Goal: Task Accomplishment & Management: Manage account settings

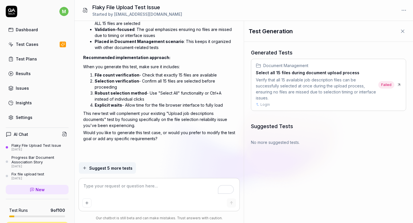
click at [32, 147] on div "Flaky File Upload Test Issue" at bounding box center [36, 145] width 50 height 5
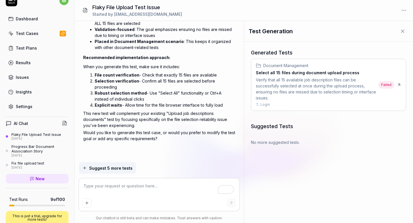
scroll to position [9, 0]
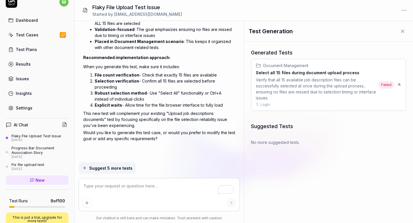
click at [31, 38] on link "Test Cases" at bounding box center [37, 34] width 63 height 11
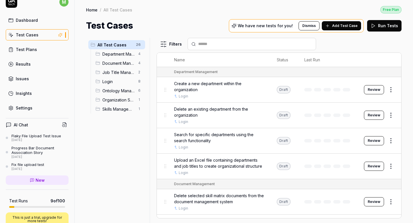
click at [113, 90] on span "Ontology Management" at bounding box center [118, 91] width 32 height 6
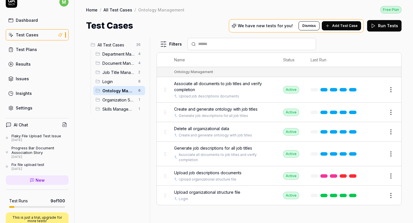
click at [32, 21] on div "Dashboard" at bounding box center [27, 20] width 22 height 6
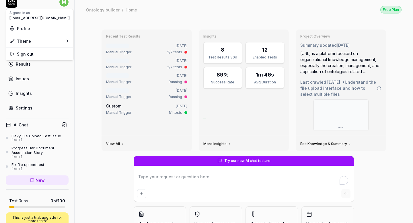
click at [65, 4] on html "m Dashboard Test Cases Test Plans Results Issues Insights Settings AI Chat Flak…" at bounding box center [206, 111] width 413 height 223
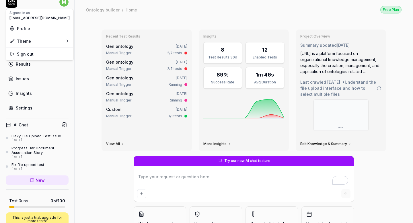
click at [87, 167] on html "m Dashboard Test Cases Test Plans Results Issues Insights Settings AI Chat Flak…" at bounding box center [206, 111] width 413 height 223
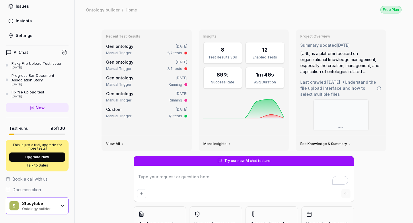
scroll to position [96, 0]
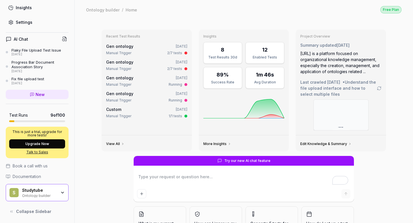
click at [64, 192] on icon "button" at bounding box center [62, 193] width 5 height 5
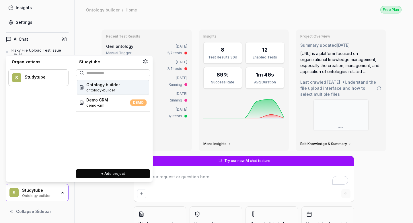
click at [90, 207] on div "Recent Test Results Gen ontology [DATE] Manual Trigger 2/7 tests Gen ontology […" at bounding box center [244, 140] width 339 height 242
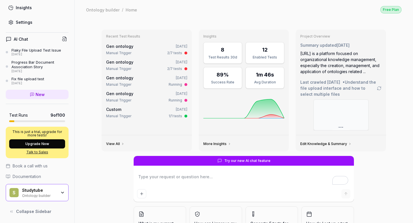
scroll to position [0, 0]
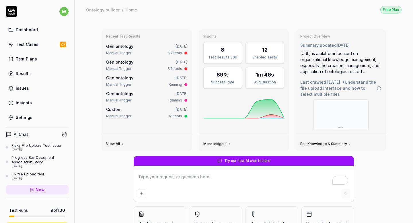
type textarea "*"
click at [64, 12] on html "m Dashboard Test Cases Test Plans Results Issues Insights Settings AI Chat Flak…" at bounding box center [206, 111] width 413 height 223
click at [40, 40] on span "Profile" at bounding box center [39, 38] width 60 height 6
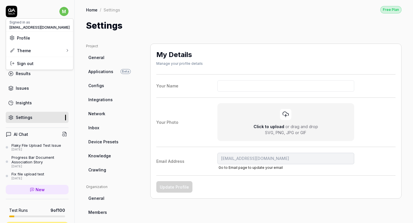
click at [189, 116] on html "m Dashboard Test Cases Test Plans Results Issues Insights Settings AI Chat Flak…" at bounding box center [206, 111] width 413 height 223
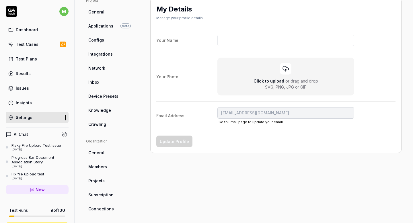
scroll to position [119, 0]
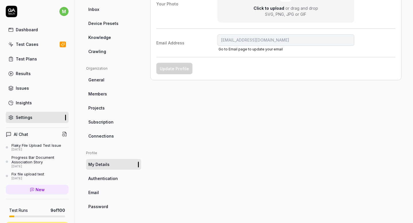
click at [110, 203] on link "Password" at bounding box center [113, 206] width 55 height 11
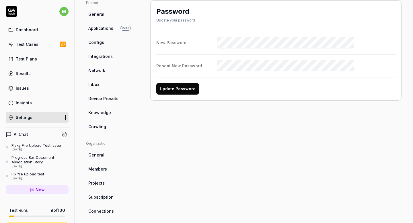
click at [102, 158] on link "General" at bounding box center [113, 155] width 55 height 11
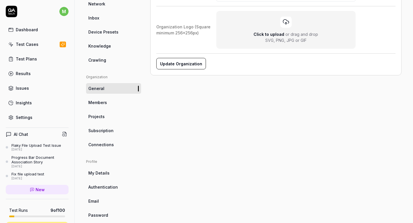
scroll to position [119, 0]
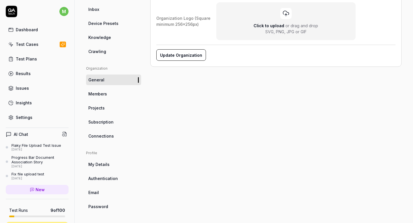
click at [111, 164] on link "My Details" at bounding box center [113, 164] width 55 height 11
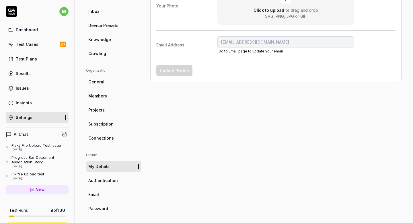
scroll to position [119, 0]
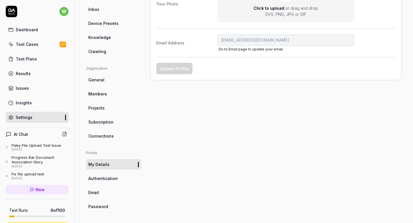
click at [112, 180] on span "Authentication" at bounding box center [103, 179] width 30 height 6
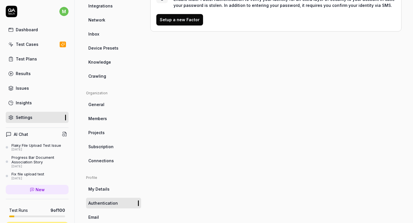
scroll to position [119, 0]
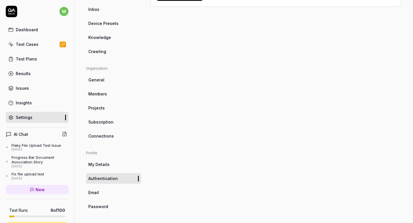
click at [106, 164] on span "My Details" at bounding box center [98, 165] width 21 height 6
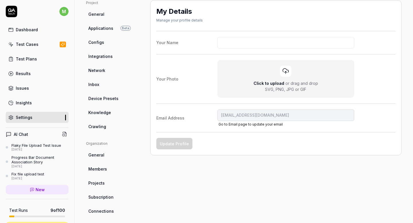
click at [64, 14] on html "m Dashboard Test Cases Test Plans Results Issues Insights Settings AI Chat Flak…" at bounding box center [206, 111] width 413 height 223
click at [45, 7] on html "m Dashboard Test Cases Test Plans Results Issues Insights Settings AI Chat Flak…" at bounding box center [206, 111] width 413 height 223
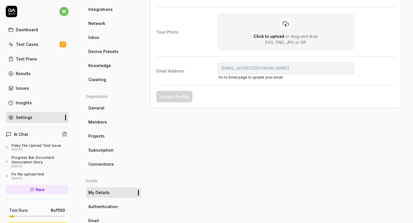
scroll to position [119, 0]
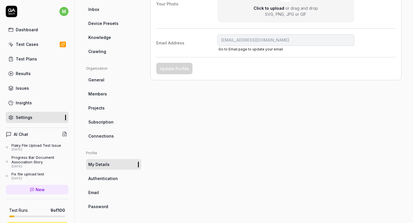
click at [104, 195] on link "Email" at bounding box center [113, 192] width 55 height 11
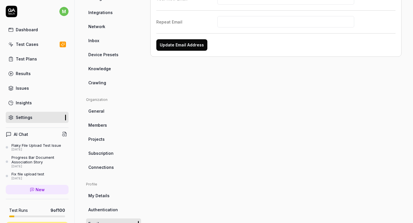
scroll to position [119, 0]
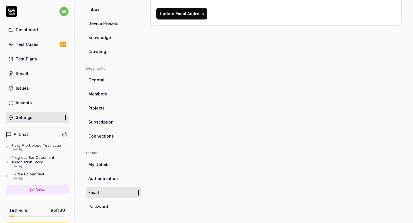
click at [105, 204] on span "Password" at bounding box center [98, 207] width 20 height 6
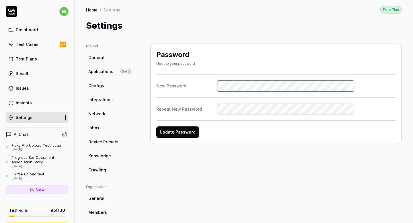
click at [0, 223] on com-1password-button at bounding box center [0, 223] width 0 height 0
click at [209, 85] on label "New Password" at bounding box center [275, 85] width 239 height 11
click at [176, 133] on button "Update Password" at bounding box center [177, 132] width 43 height 11
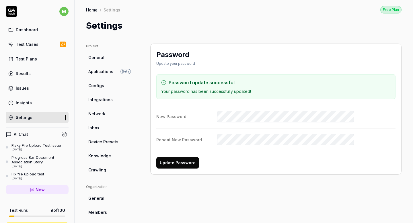
scroll to position [119, 0]
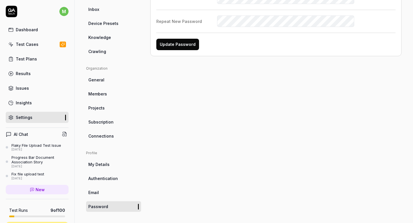
click at [100, 191] on link "Email" at bounding box center [113, 192] width 55 height 11
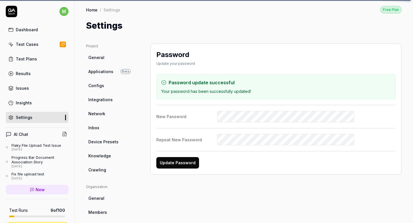
scroll to position [96, 0]
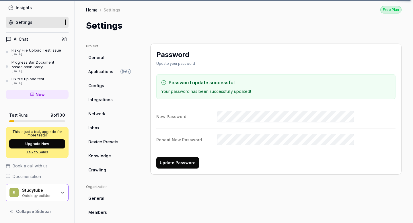
click at [32, 194] on div "Ontology builder" at bounding box center [39, 195] width 34 height 5
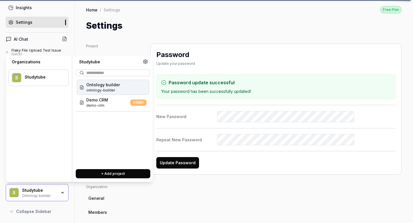
click at [44, 78] on div "Studytube" at bounding box center [43, 77] width 36 height 5
click at [146, 61] on circle at bounding box center [145, 61] width 1 height 1
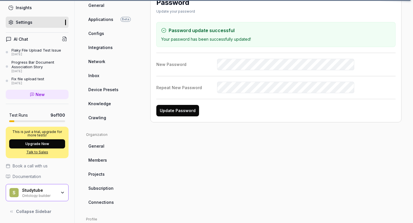
scroll to position [63, 0]
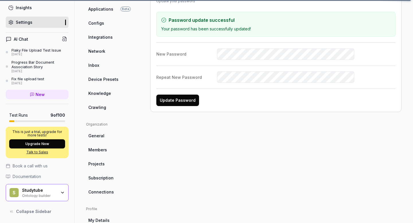
click at [102, 150] on span "Members" at bounding box center [97, 150] width 19 height 6
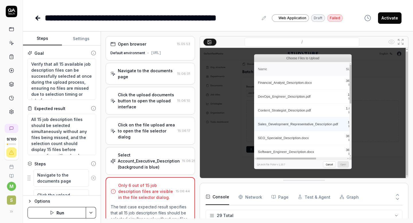
scroll to position [361, 0]
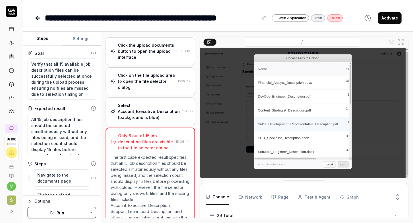
type textarea "*"
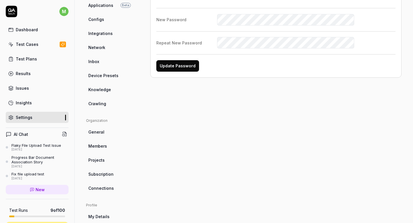
scroll to position [66, 0]
click at [107, 149] on link "Members" at bounding box center [113, 146] width 55 height 11
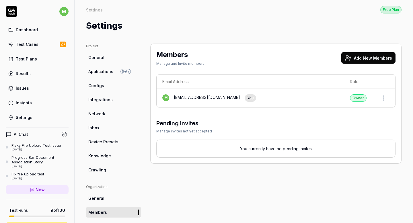
click at [358, 60] on button "Add New Members" at bounding box center [368, 57] width 54 height 11
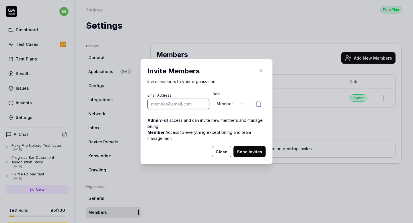
paste input "maksim.iudin@studytube.nl"
type input "maksim.iudin@studytube.nl"
click at [237, 73] on h2 "Invite Members" at bounding box center [206, 71] width 118 height 10
click at [230, 105] on body "m Dashboard Test Cases Test Plans Results Issues Insights Settings AI Chat Flak…" at bounding box center [206, 111] width 413 height 223
select select "*"
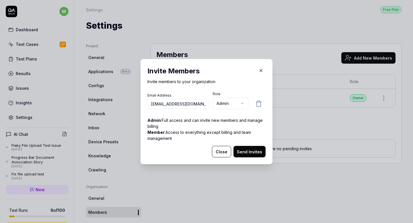
click at [194, 124] on p "Admin : Full access and can invite new members and manage billing" at bounding box center [206, 123] width 118 height 12
click at [250, 153] on button "Send Invites" at bounding box center [250, 151] width 32 height 11
